Goal: Information Seeking & Learning: Find specific page/section

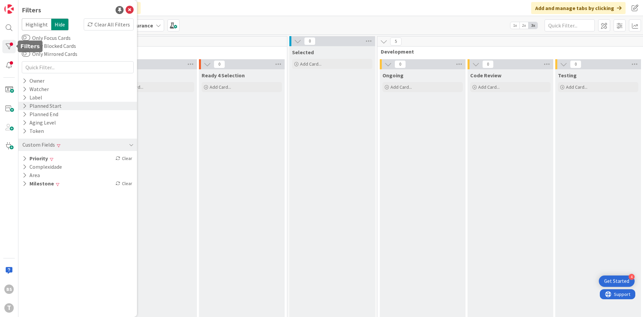
scroll to position [0, 126]
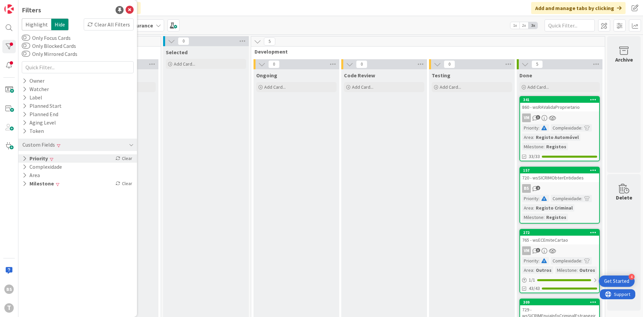
click at [60, 159] on div "Priority Clear" at bounding box center [77, 158] width 119 height 8
click at [49, 199] on span "Low" at bounding box center [40, 194] width 18 height 9
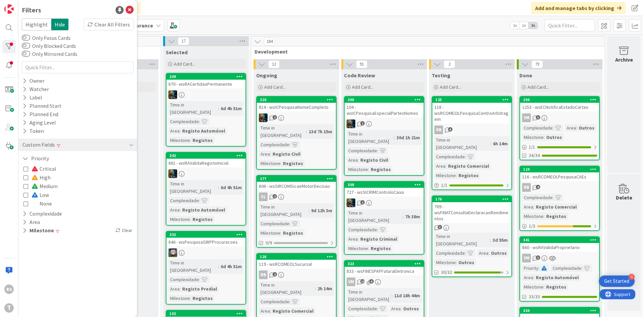
click at [41, 196] on span "Low" at bounding box center [39, 194] width 17 height 9
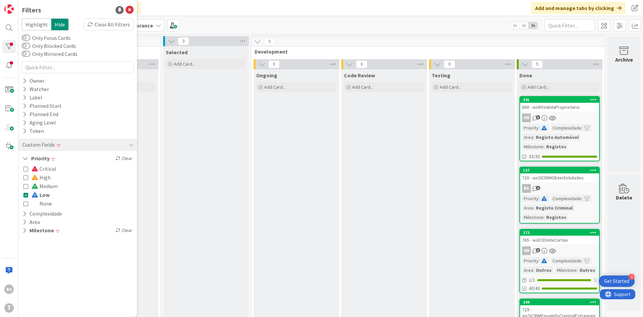
drag, startPoint x: 40, startPoint y: 196, endPoint x: 54, endPoint y: 165, distance: 33.7
click at [41, 196] on span "Low" at bounding box center [40, 194] width 18 height 9
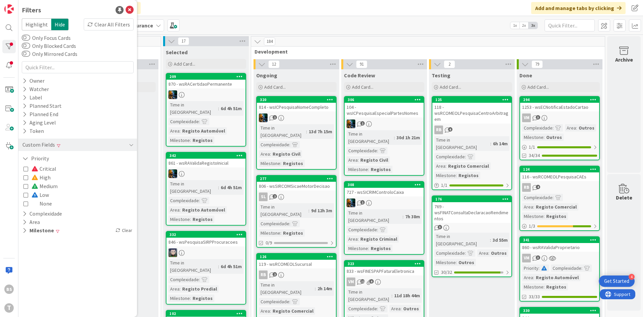
click at [47, 169] on span "Critical" at bounding box center [43, 168] width 25 height 9
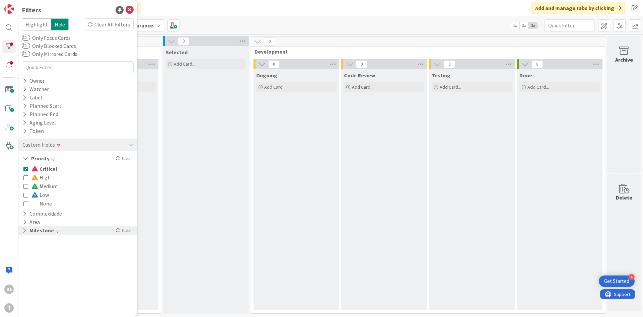
click at [51, 229] on button "Milestone" at bounding box center [38, 230] width 33 height 8
click at [29, 251] on button "Registos" at bounding box center [38, 249] width 30 height 9
click at [26, 286] on icon at bounding box center [25, 284] width 5 height 5
click at [46, 169] on span "Critical" at bounding box center [44, 168] width 26 height 9
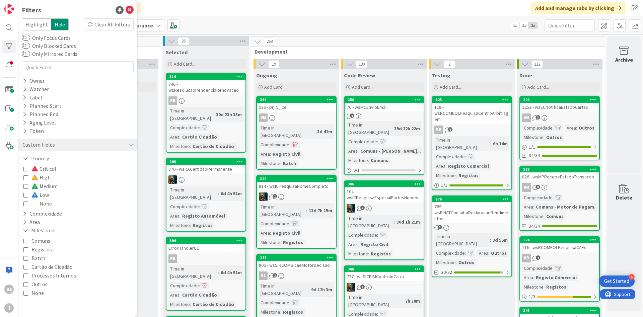
click at [67, 150] on div "Custom Fields" at bounding box center [77, 145] width 119 height 12
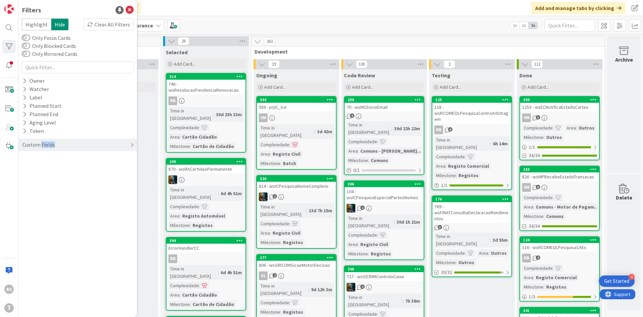
click at [67, 150] on div "Custom Fields" at bounding box center [77, 145] width 119 height 12
click at [59, 189] on div "Filters Highlight Hide Clear All Filters Only Focus Cards Only Blocked Cards On…" at bounding box center [77, 158] width 119 height 317
click at [64, 180] on div "Milestone" at bounding box center [77, 183] width 119 height 8
click at [572, 109] on div "1253 - wsECNotificaEstadoCartao" at bounding box center [559, 107] width 79 height 9
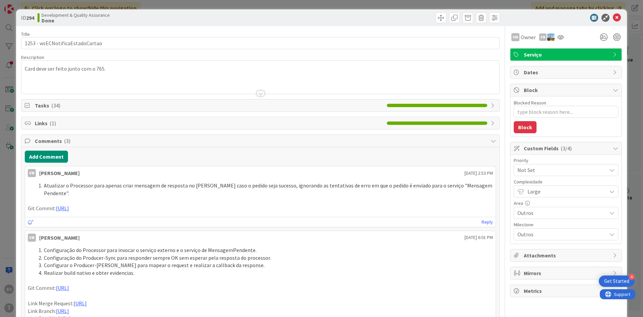
click at [621, 18] on div at bounding box center [562, 18] width 119 height 8
click at [618, 19] on icon at bounding box center [617, 18] width 8 height 8
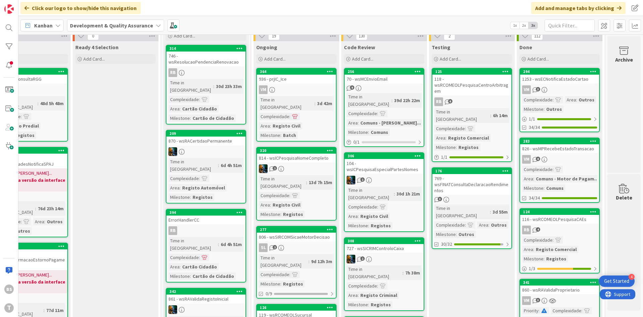
scroll to position [40, 126]
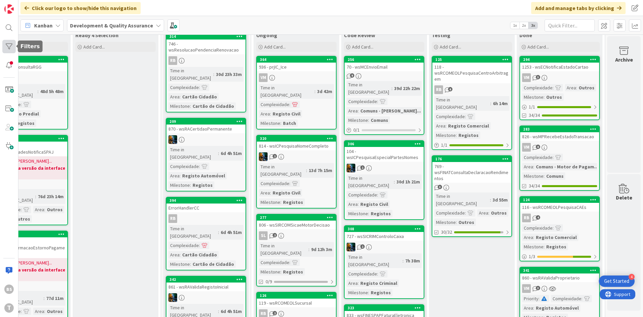
click at [12, 47] on div at bounding box center [8, 46] width 13 height 13
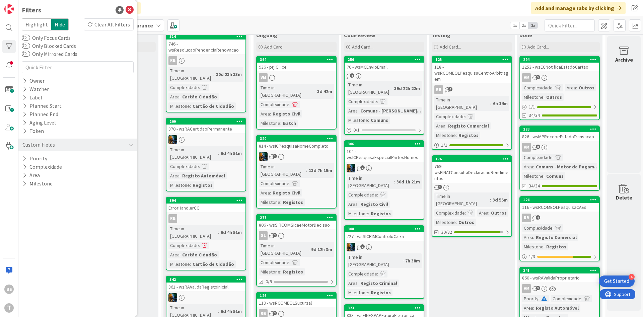
click at [66, 75] on div "Highlight Hide Clear All Filters Only Focus Cards Only Blocked Cards Only Mirro…" at bounding box center [78, 102] width 112 height 169
click at [130, 11] on icon at bounding box center [130, 10] width 8 height 8
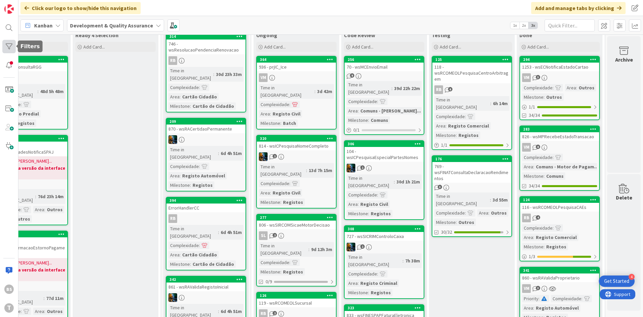
click at [10, 46] on div at bounding box center [8, 46] width 13 height 13
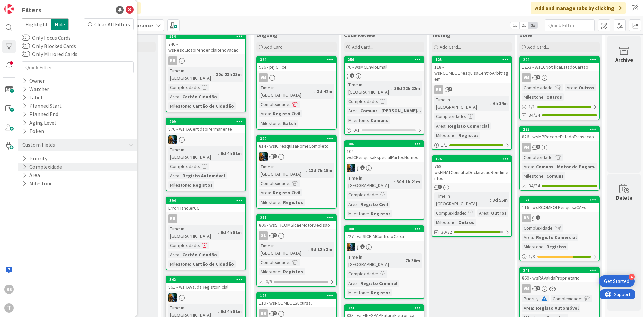
click at [69, 163] on div "Complexidade" at bounding box center [77, 167] width 119 height 8
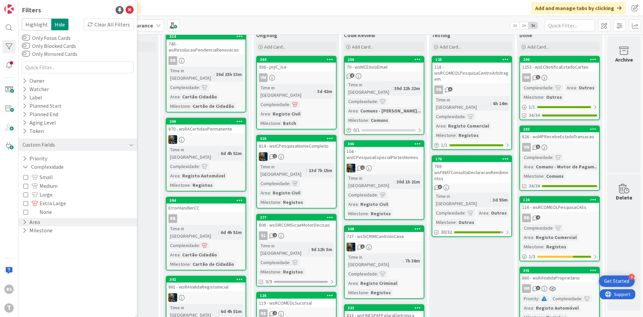
click at [63, 219] on div "Area" at bounding box center [77, 222] width 119 height 8
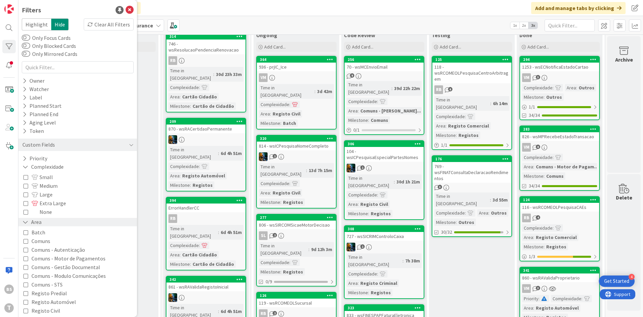
click at [58, 224] on div "Area" at bounding box center [77, 222] width 119 height 8
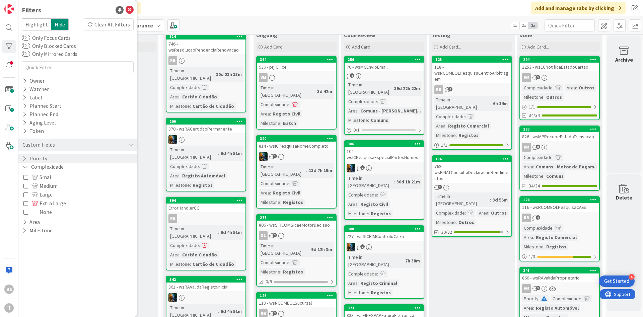
click at [60, 156] on div "Priority" at bounding box center [77, 158] width 119 height 8
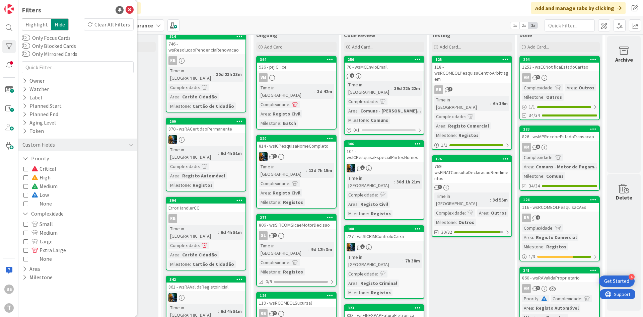
click at [59, 178] on div "Critical High Medium Low None" at bounding box center [77, 186] width 108 height 44
click at [27, 180] on icon at bounding box center [25, 177] width 5 height 5
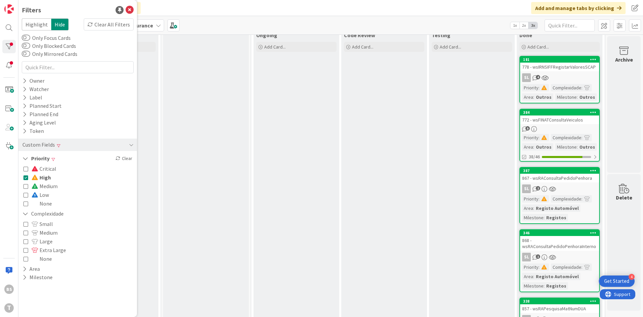
click at [27, 180] on icon at bounding box center [25, 177] width 5 height 5
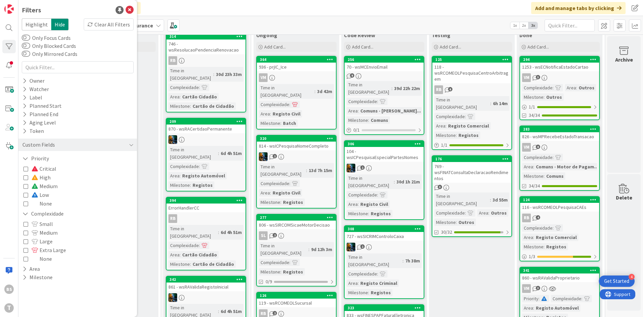
click at [25, 170] on icon at bounding box center [25, 168] width 5 height 5
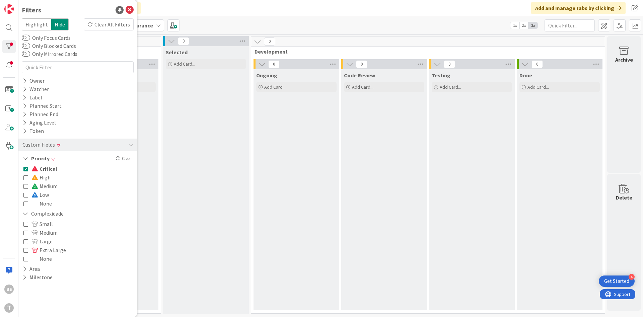
click at [25, 170] on icon at bounding box center [25, 168] width 5 height 5
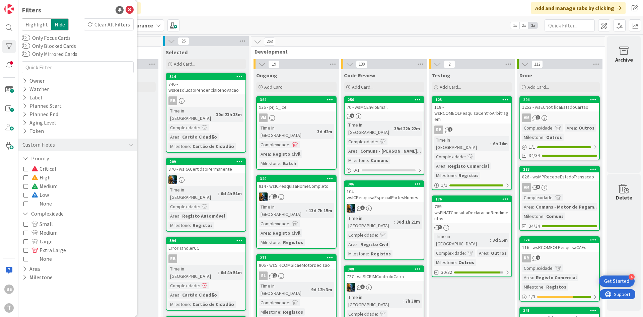
click at [26, 189] on button "Medium" at bounding box center [40, 186] width 34 height 9
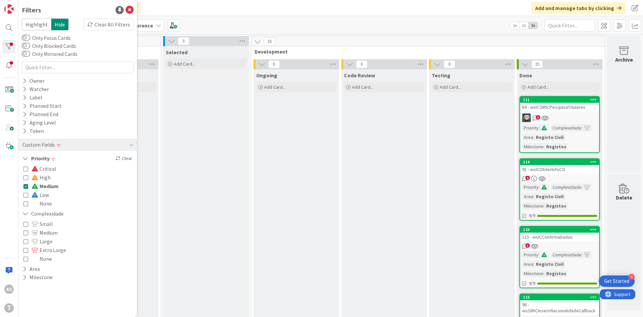
click at [25, 186] on icon at bounding box center [25, 186] width 5 height 5
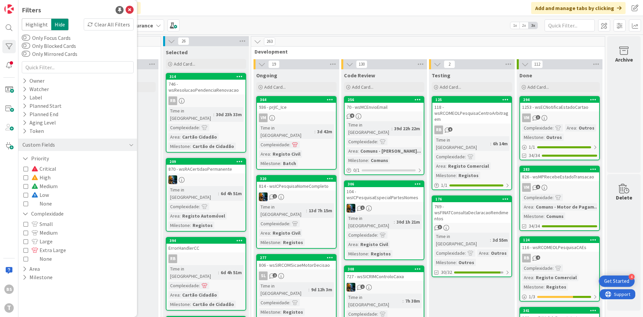
click at [557, 185] on div "VM 8" at bounding box center [559, 187] width 79 height 9
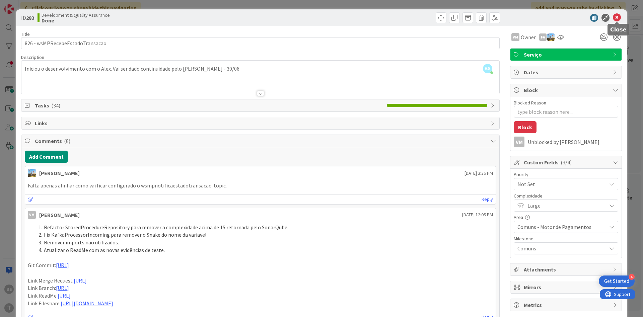
click at [619, 19] on icon at bounding box center [617, 18] width 8 height 8
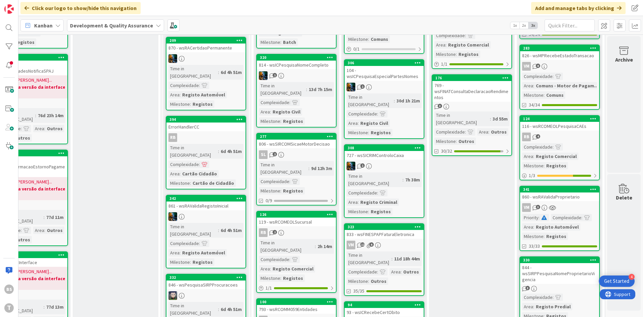
scroll to position [201, 126]
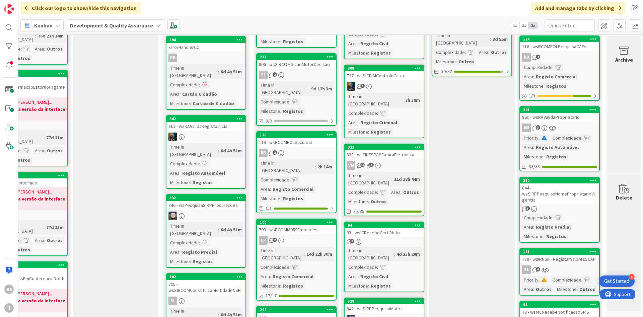
click at [567, 117] on div "860 - wsRAValidaProprietario" at bounding box center [559, 117] width 79 height 9
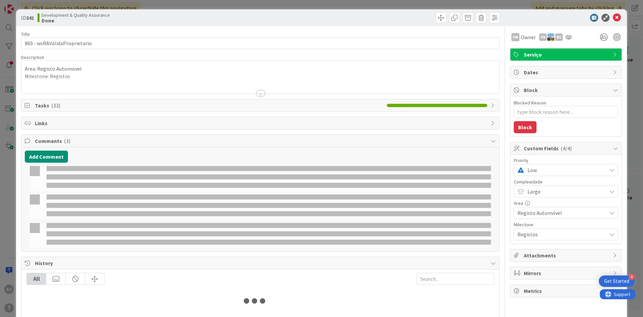
type textarea "x"
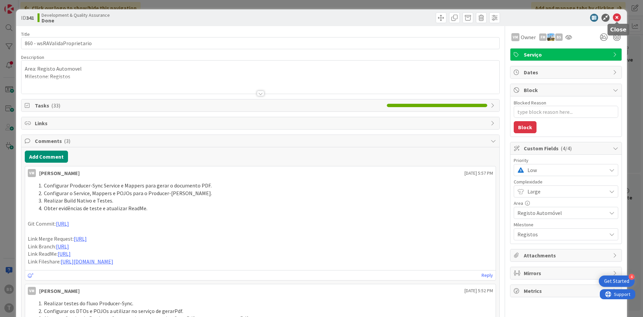
click at [617, 19] on icon at bounding box center [617, 18] width 8 height 8
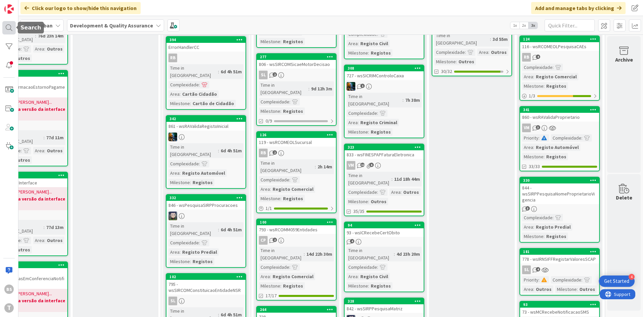
click at [10, 27] on div at bounding box center [8, 27] width 13 height 13
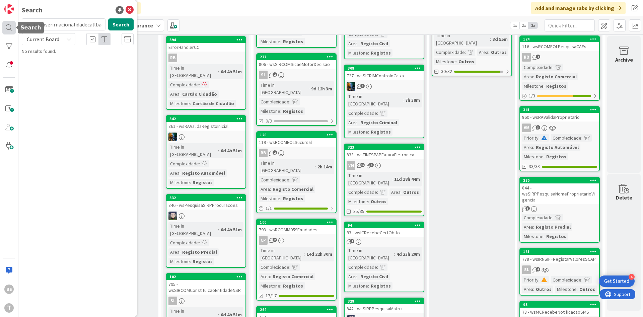
scroll to position [0, 3]
type input "wssiricinserirnacionalidadecallback"
click at [124, 23] on button "Search" at bounding box center [120, 24] width 25 height 12
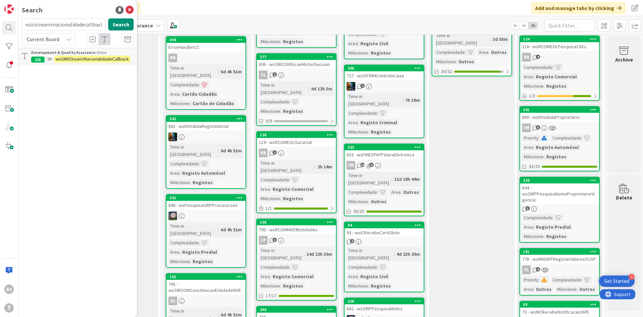
click at [87, 58] on mark "wsSIRICInserirNacionalidadeCallback" at bounding box center [92, 59] width 76 height 7
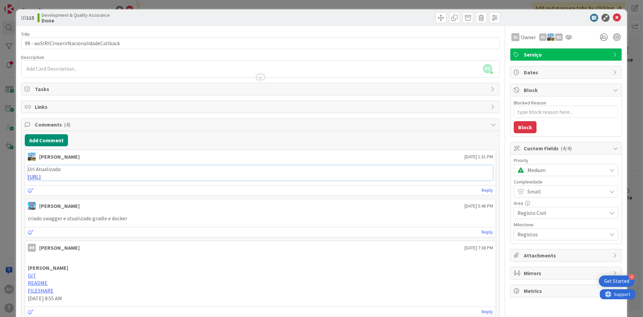
click at [41, 178] on link "[URL]" at bounding box center [34, 176] width 13 height 7
click at [619, 16] on icon at bounding box center [617, 18] width 8 height 8
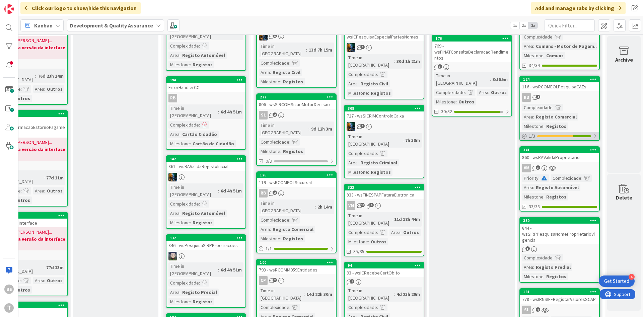
scroll to position [321, 126]
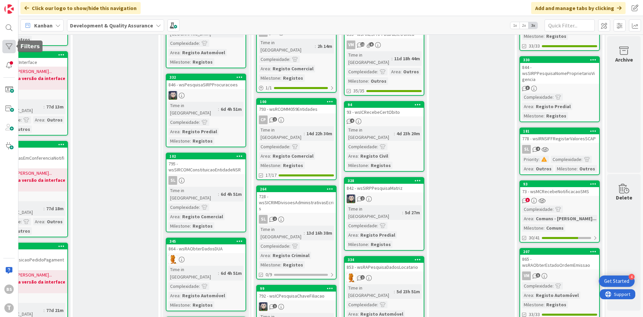
click at [4, 51] on div at bounding box center [8, 46] width 13 height 13
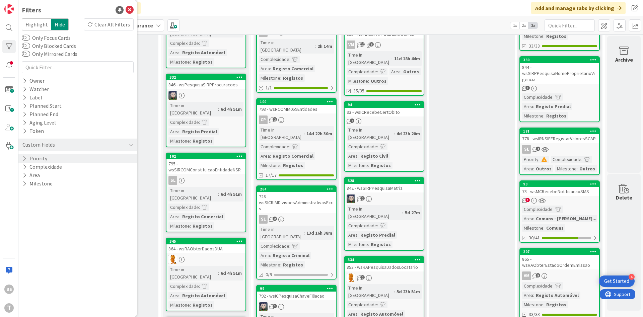
click at [87, 156] on div "Priority" at bounding box center [77, 158] width 119 height 8
click at [53, 186] on span "Medium" at bounding box center [44, 186] width 26 height 9
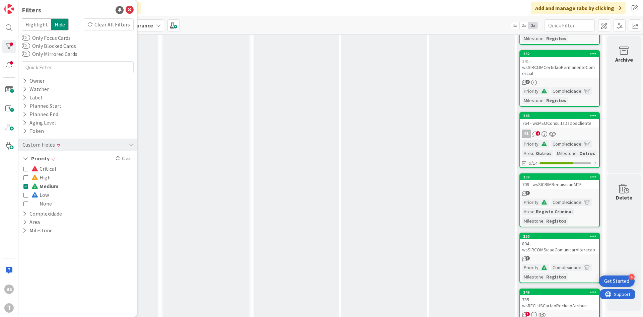
scroll to position [737, 126]
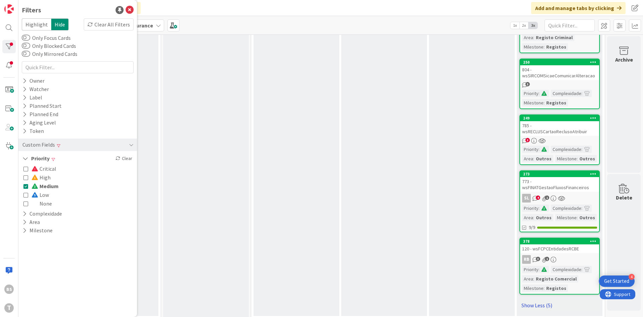
click at [538, 301] on link "Show Less (5)" at bounding box center [559, 305] width 80 height 11
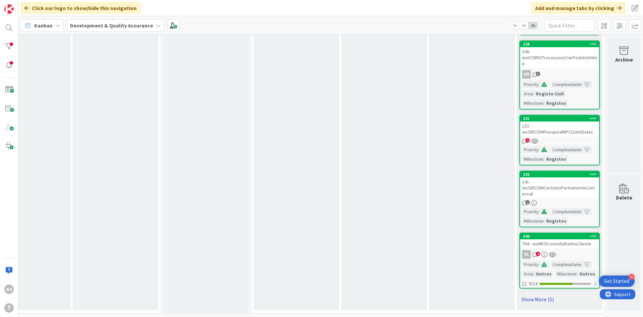
click at [537, 299] on link "Show More (5)" at bounding box center [559, 299] width 80 height 11
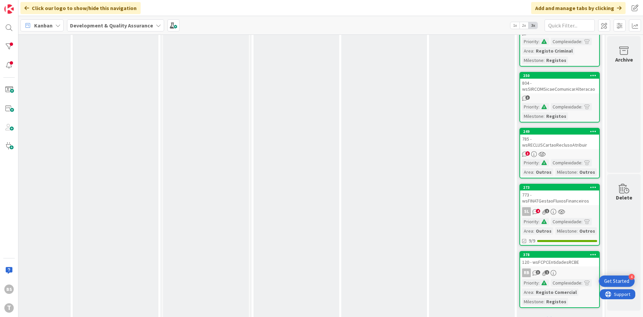
scroll to position [737, 126]
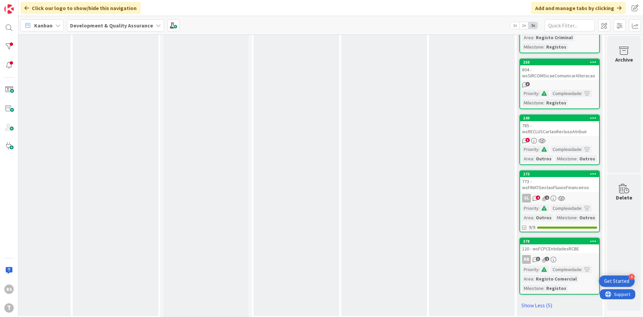
click at [568, 183] on div "773 - wsFINATGestaoFluxosFinanceiros" at bounding box center [559, 184] width 79 height 15
type textarea "x"
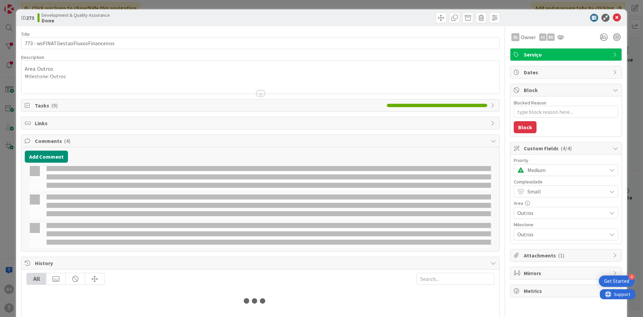
select select "java"
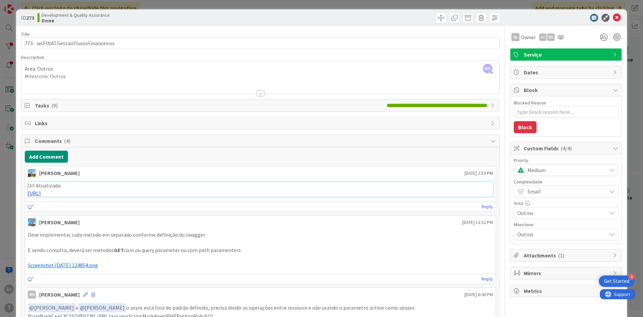
click at [41, 193] on link "[URL]" at bounding box center [34, 193] width 13 height 7
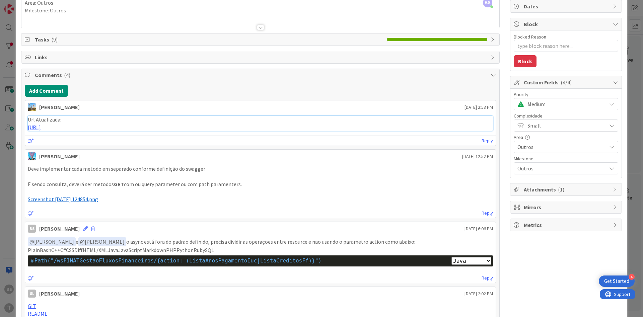
scroll to position [121, 0]
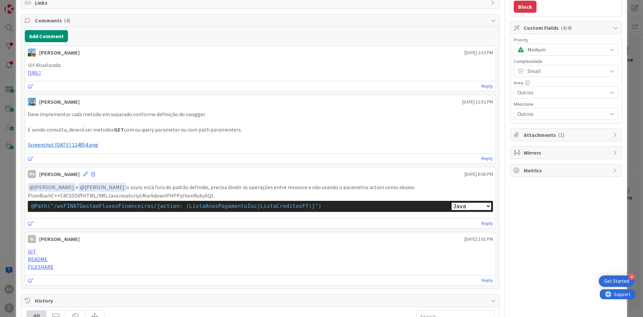
click at [98, 147] on span "Screenshot [DATE] 124854.png" at bounding box center [63, 144] width 70 height 7
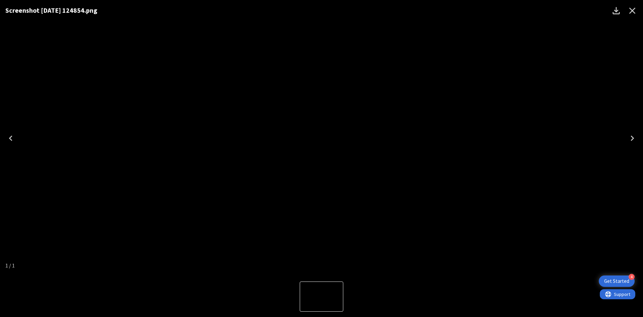
click at [637, 11] on icon "Close" at bounding box center [632, 10] width 11 height 11
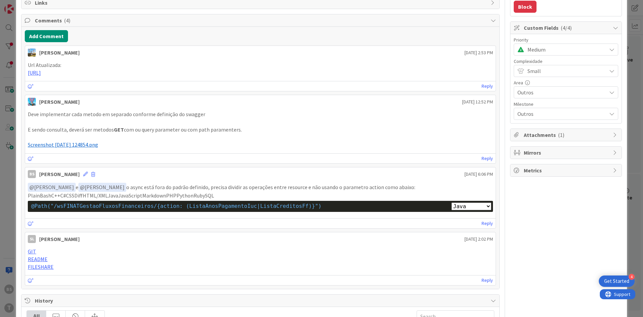
type textarea "x"
drag, startPoint x: 75, startPoint y: 130, endPoint x: 272, endPoint y: 129, distance: 196.5
click at [272, 129] on p "E sendo consulta, [PERSON_NAME] ser metodos GET com ou query parameter ou com p…" at bounding box center [260, 130] width 465 height 8
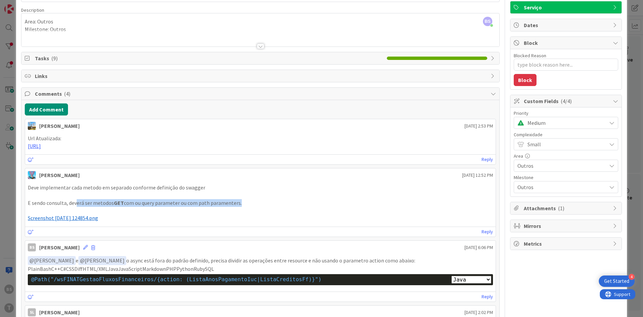
scroll to position [0, 0]
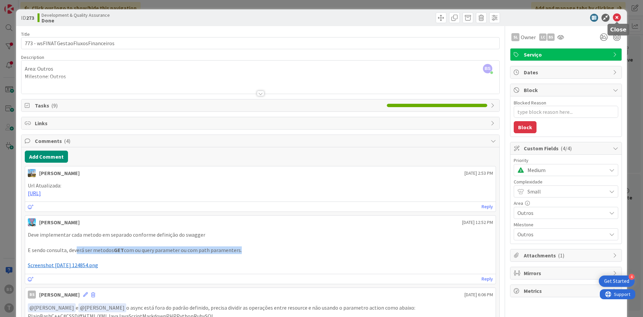
click at [617, 19] on icon at bounding box center [617, 18] width 8 height 8
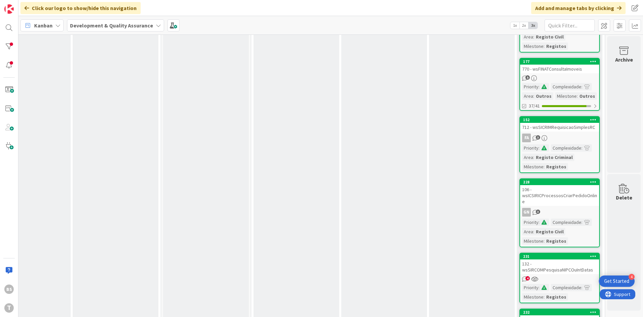
scroll to position [295, 126]
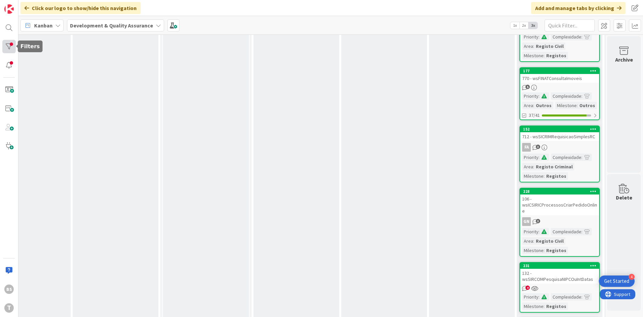
click at [14, 43] on div at bounding box center [8, 46] width 13 height 13
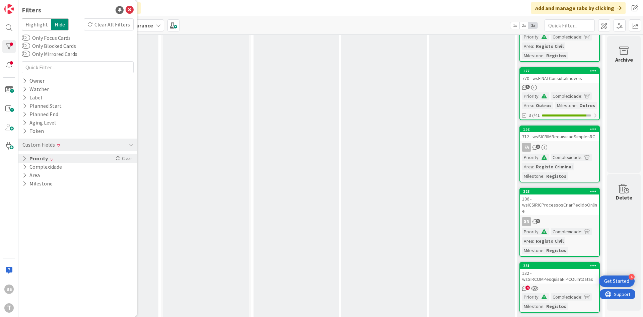
click at [61, 160] on div "Priority Clear" at bounding box center [77, 158] width 119 height 8
click at [45, 185] on span "Medium" at bounding box center [44, 186] width 27 height 9
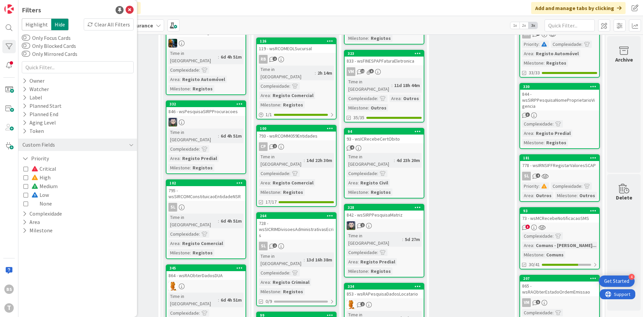
click at [33, 192] on span "Low" at bounding box center [39, 194] width 17 height 9
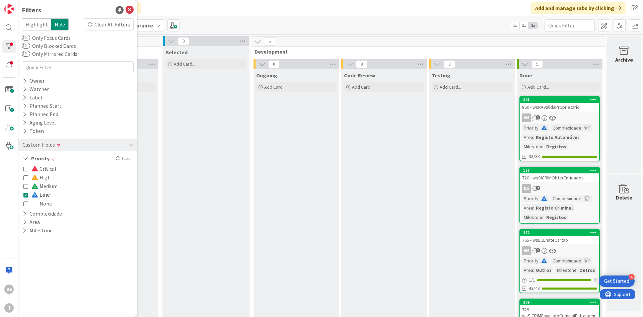
scroll to position [151, 126]
